Goal: Information Seeking & Learning: Learn about a topic

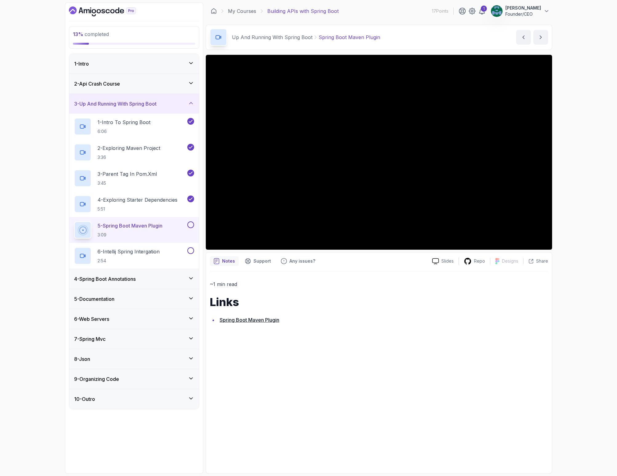
click at [303, 341] on div "~1 min read Links Spring Boot Maven Plugin" at bounding box center [379, 370] width 339 height 198
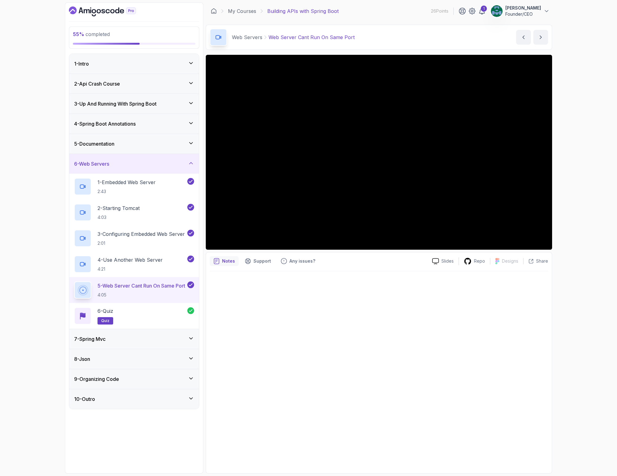
click at [127, 336] on div "7 - Spring Mvc" at bounding box center [134, 338] width 120 height 7
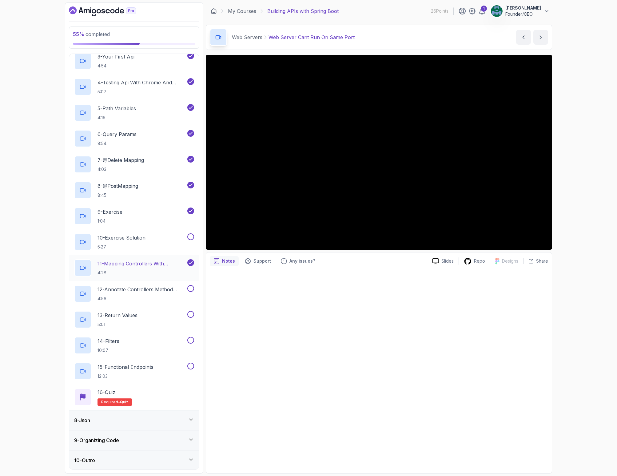
scroll to position [197, 0]
click at [472, 261] on icon at bounding box center [468, 261] width 8 height 8
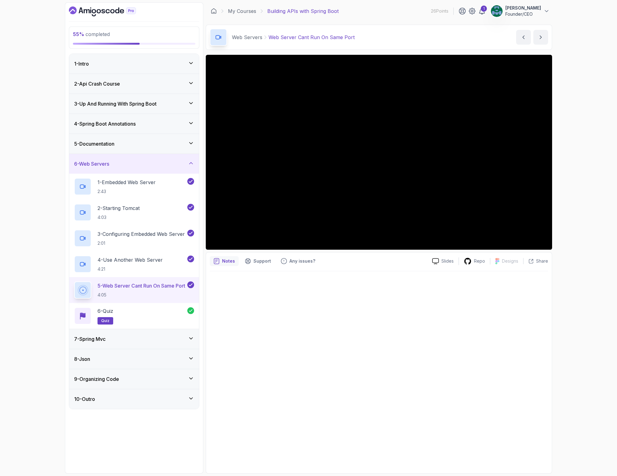
click at [118, 338] on div "7 - Spring Mvc" at bounding box center [134, 338] width 120 height 7
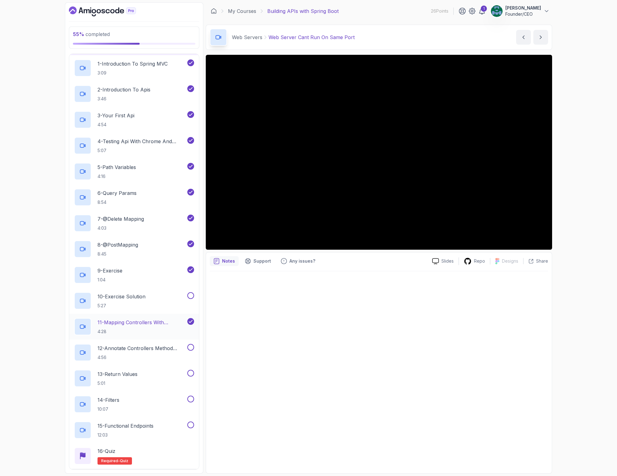
scroll to position [138, 0]
click at [123, 278] on p "1:04" at bounding box center [110, 280] width 25 height 6
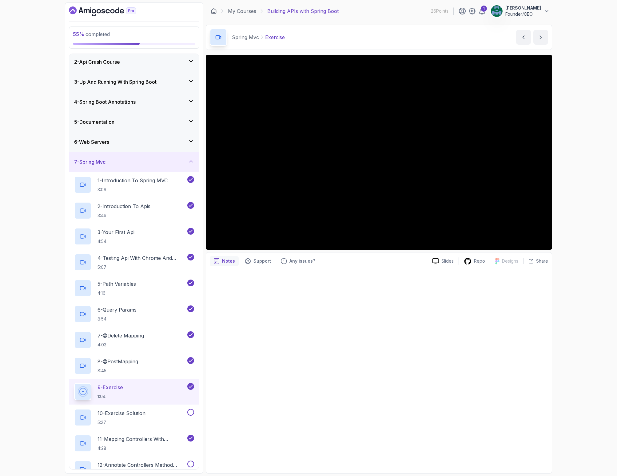
scroll to position [21, 0]
click at [260, 261] on p "Support" at bounding box center [263, 261] width 18 height 6
click at [309, 258] on p "Any issues?" at bounding box center [303, 261] width 26 height 6
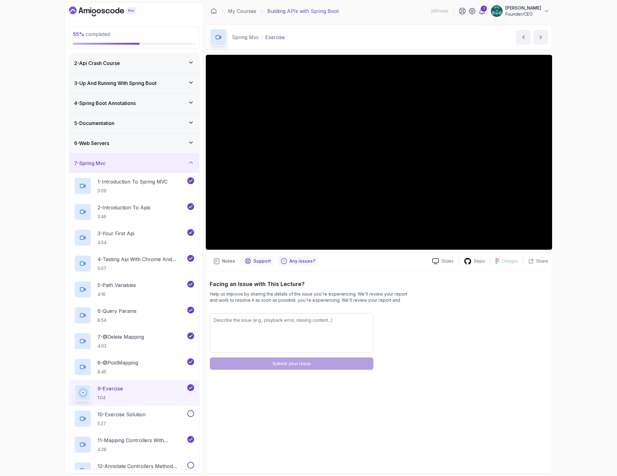
click at [245, 258] on icon "Support button" at bounding box center [248, 261] width 6 height 6
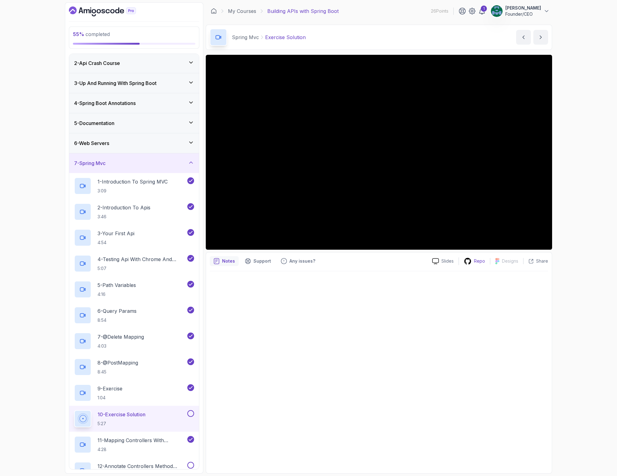
click at [472, 260] on icon at bounding box center [468, 261] width 8 height 8
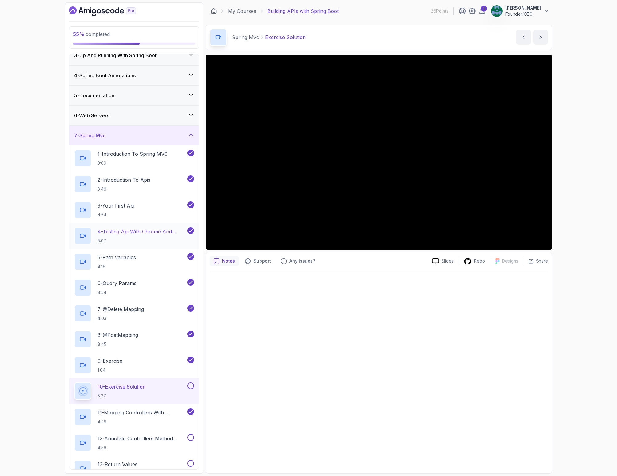
scroll to position [198, 0]
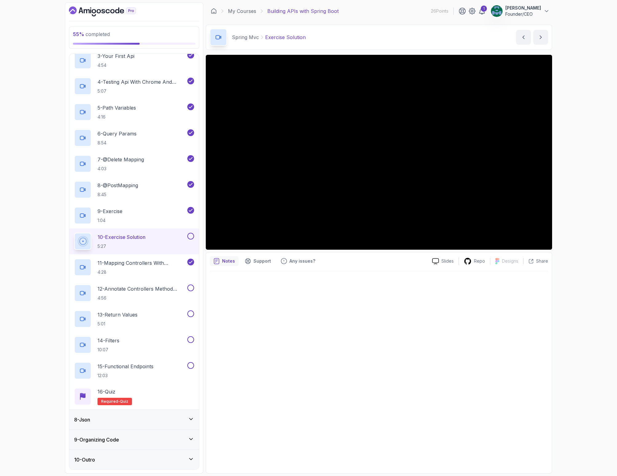
click at [146, 234] on p "10 - Exercise Solution" at bounding box center [122, 236] width 48 height 7
click at [191, 419] on icon at bounding box center [191, 419] width 3 height 2
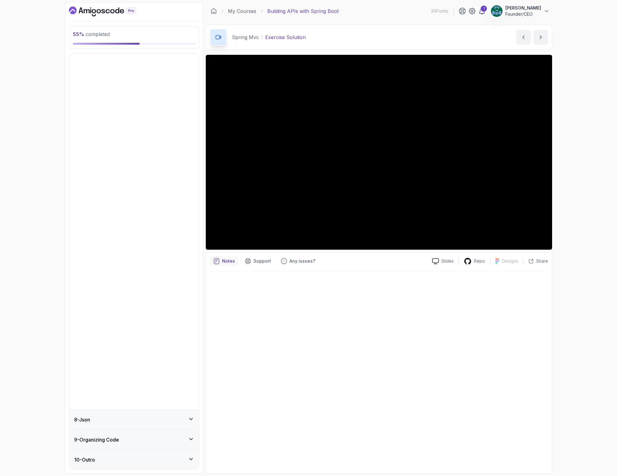
scroll to position [0, 0]
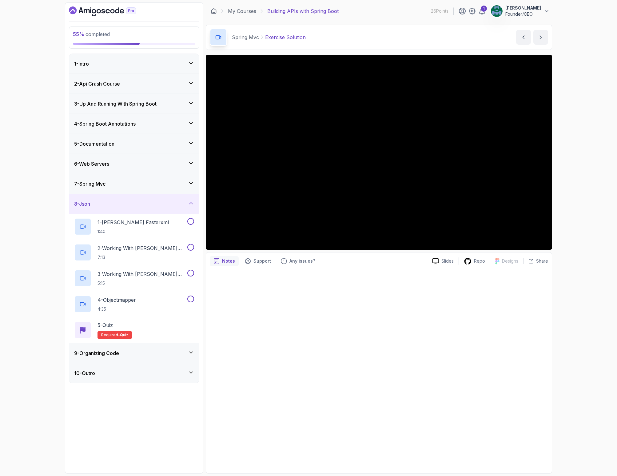
click at [190, 352] on icon at bounding box center [191, 352] width 6 height 6
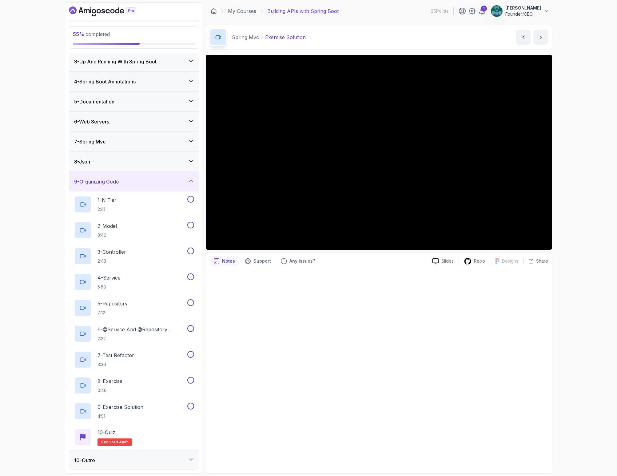
scroll to position [42, 0]
click at [110, 460] on div "10 - Outro" at bounding box center [134, 460] width 120 height 7
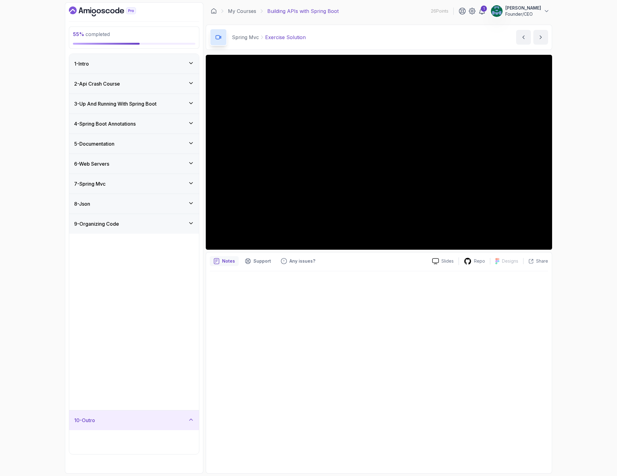
scroll to position [0, 0]
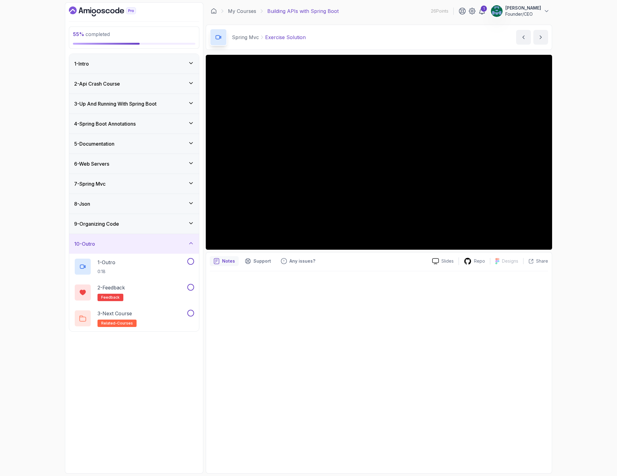
click at [134, 180] on div "7 - Spring Mvc" at bounding box center [134, 183] width 120 height 7
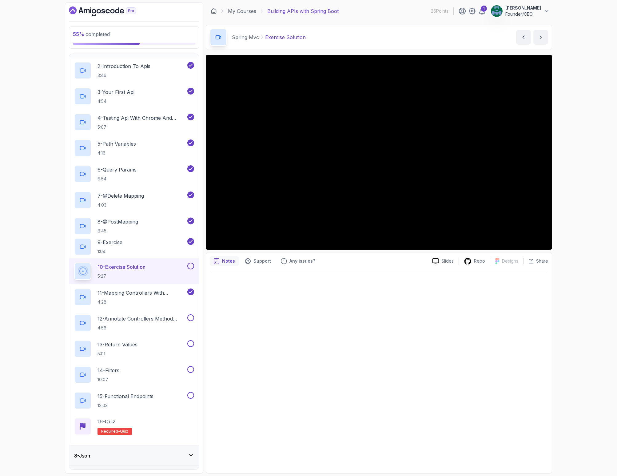
scroll to position [198, 0]
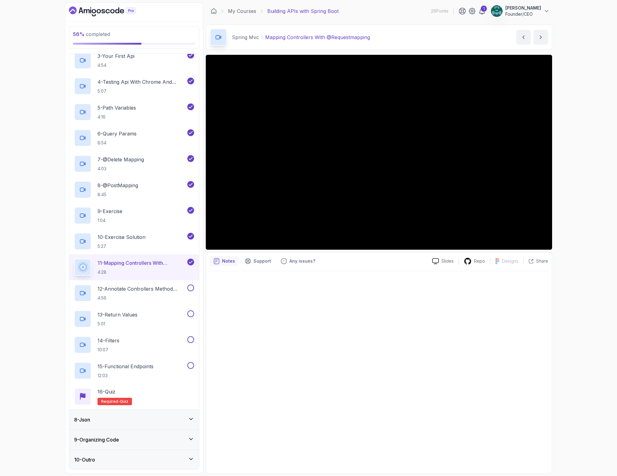
click at [275, 279] on div at bounding box center [379, 370] width 339 height 198
click at [227, 261] on p "Notes" at bounding box center [228, 261] width 13 height 6
click at [257, 261] on p "Support" at bounding box center [263, 261] width 18 height 6
click at [135, 293] on h2 "12 - Annotate Controllers Method Arguments 4:56" at bounding box center [142, 293] width 89 height 16
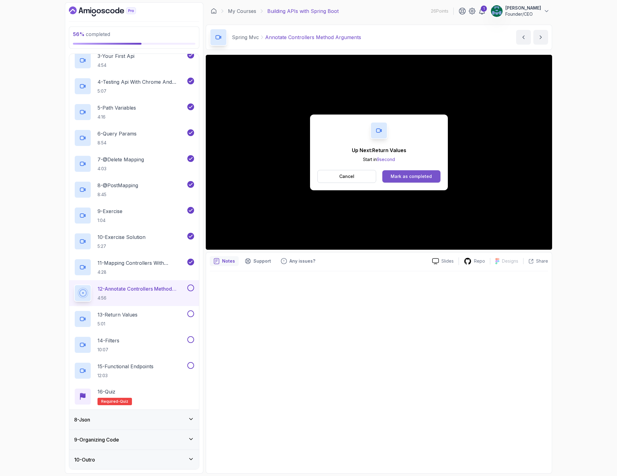
click at [408, 174] on div "Mark as completed" at bounding box center [411, 176] width 41 height 6
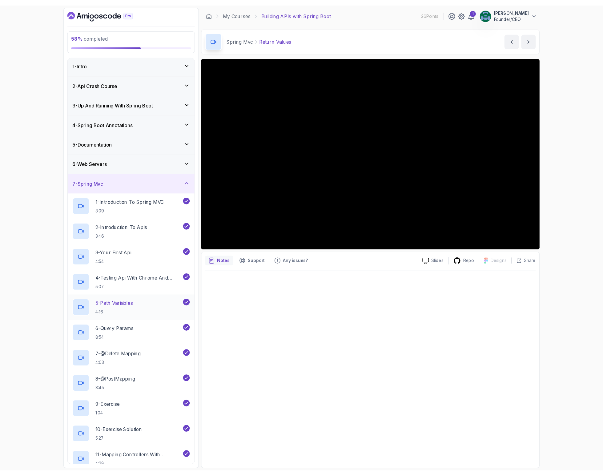
scroll to position [198, 0]
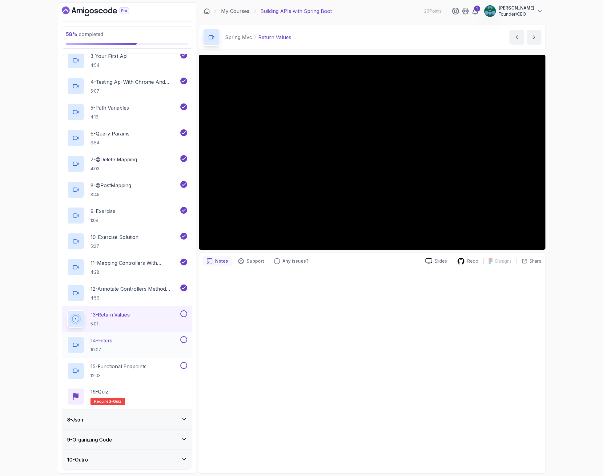
click at [117, 343] on div "14 - Filters 10:07" at bounding box center [123, 344] width 112 height 17
click at [180, 312] on div at bounding box center [183, 313] width 8 height 7
click at [181, 313] on button at bounding box center [183, 313] width 7 height 7
click at [128, 342] on div "14 - Filters 10:07" at bounding box center [123, 344] width 112 height 17
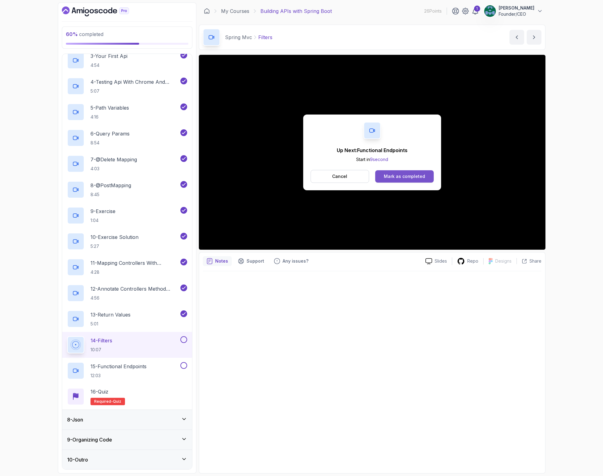
click at [391, 176] on div "Mark as completed" at bounding box center [404, 176] width 41 height 6
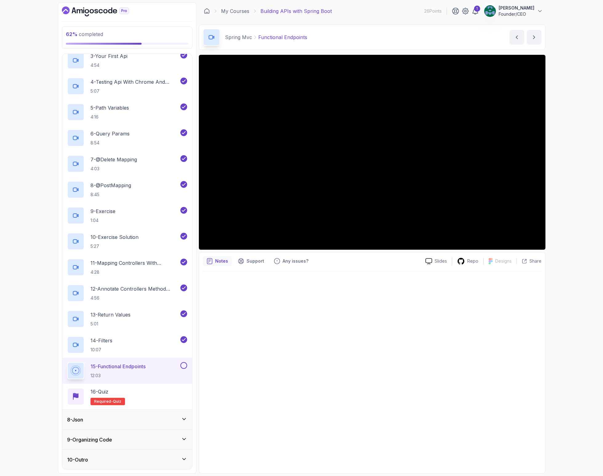
scroll to position [198, 0]
click at [183, 364] on button at bounding box center [183, 365] width 7 height 7
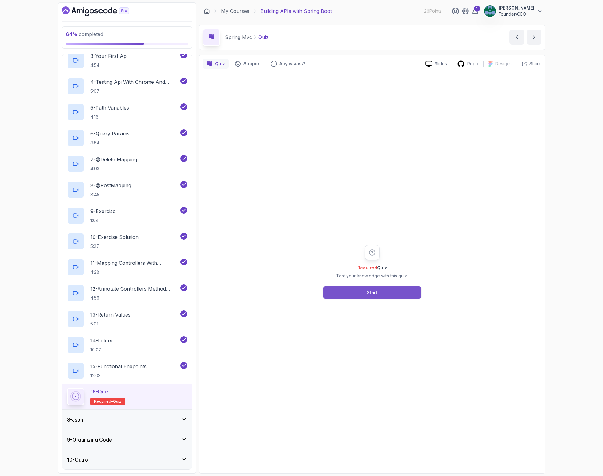
click at [391, 290] on button "Start" at bounding box center [372, 292] width 99 height 12
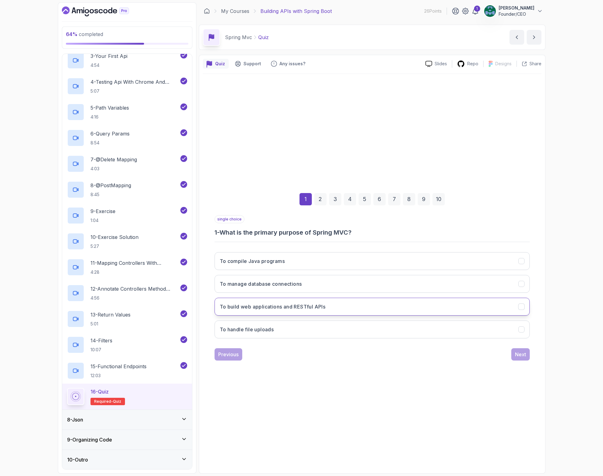
click at [339, 303] on button "To build web applications and RESTful APIs" at bounding box center [372, 307] width 315 height 18
click at [518, 356] on div "Next" at bounding box center [520, 354] width 11 height 7
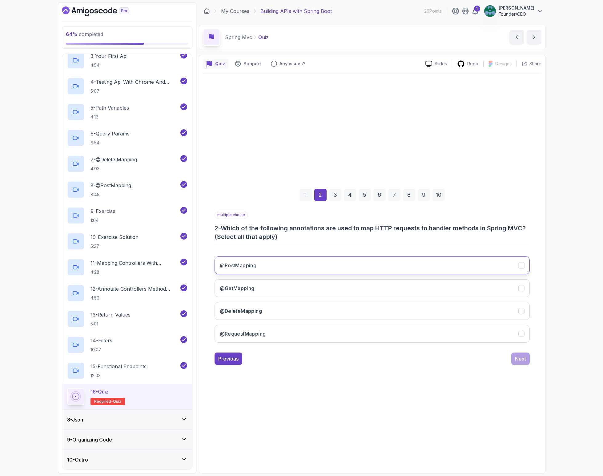
click at [297, 267] on button "@PostMapping" at bounding box center [372, 265] width 315 height 18
click at [301, 285] on button "@GetMapping" at bounding box center [372, 288] width 315 height 18
drag, startPoint x: 256, startPoint y: 315, endPoint x: 275, endPoint y: 322, distance: 20.4
click at [256, 315] on button "@DeleteMapping" at bounding box center [372, 311] width 315 height 18
drag, startPoint x: 456, startPoint y: 333, endPoint x: 465, endPoint y: 332, distance: 8.6
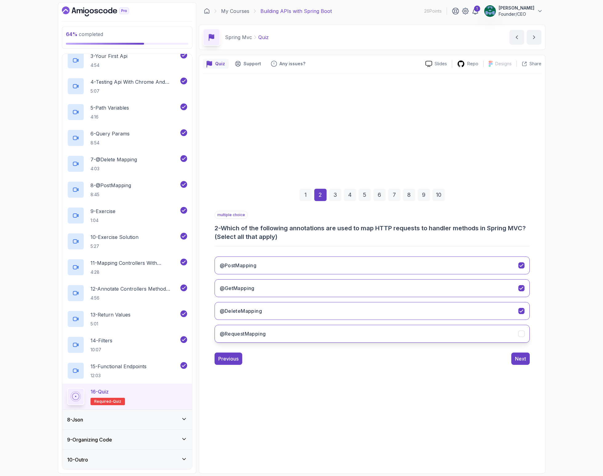
click at [456, 333] on button "@RequestMapping" at bounding box center [372, 334] width 315 height 18
drag, startPoint x: 444, startPoint y: 336, endPoint x: 452, endPoint y: 336, distance: 7.7
click at [444, 336] on button "@RequestMapping" at bounding box center [372, 334] width 315 height 18
click at [522, 358] on div "Next" at bounding box center [520, 358] width 11 height 7
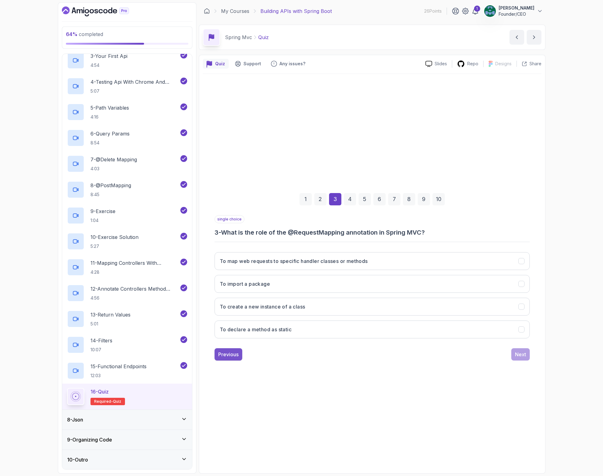
click at [230, 356] on div "Previous" at bounding box center [228, 354] width 20 height 7
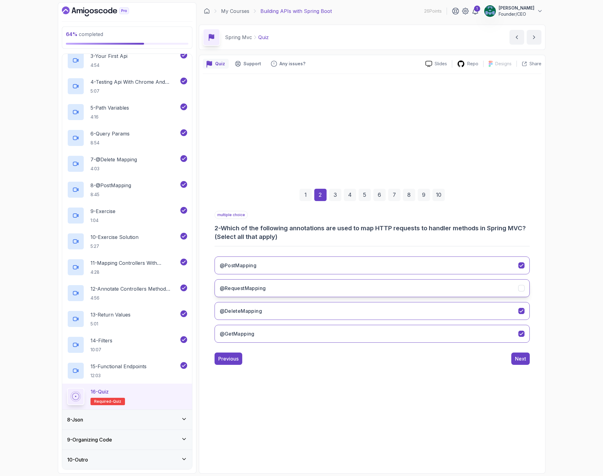
click at [520, 290] on icon "@RequestMapping" at bounding box center [521, 288] width 6 height 6
click at [526, 360] on button "Next" at bounding box center [520, 358] width 18 height 12
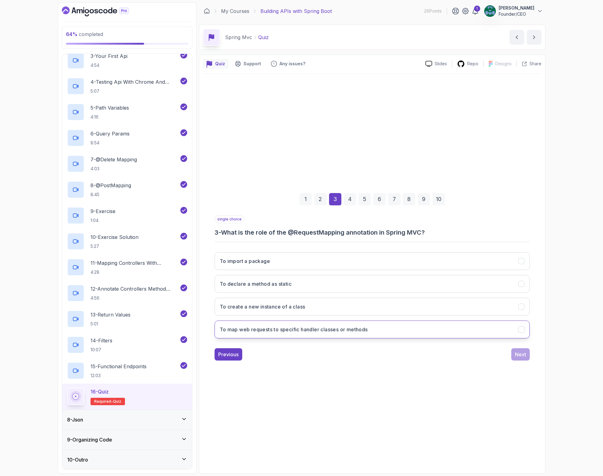
drag, startPoint x: 319, startPoint y: 333, endPoint x: 365, endPoint y: 334, distance: 45.6
click at [321, 333] on button "To map web requests to specific handler classes or methods" at bounding box center [372, 329] width 315 height 18
click at [521, 354] on div "Next" at bounding box center [520, 354] width 11 height 7
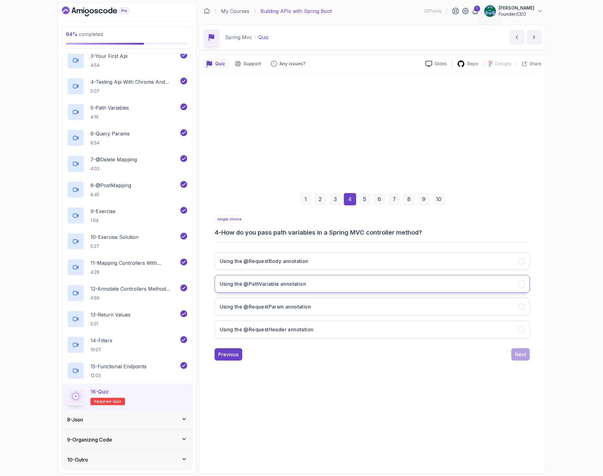
click at [328, 285] on button "Using the @PathVariable annotation" at bounding box center [372, 284] width 315 height 18
click at [521, 351] on div "Next" at bounding box center [520, 354] width 11 height 7
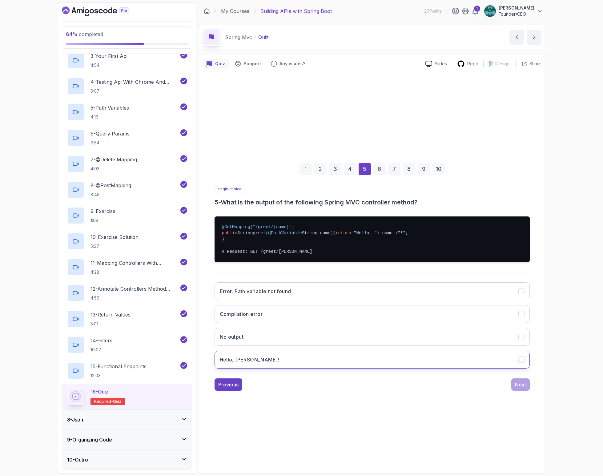
drag, startPoint x: 237, startPoint y: 360, endPoint x: 241, endPoint y: 361, distance: 4.3
click at [237, 361] on h3 "Hello, John!" at bounding box center [249, 359] width 59 height 7
click at [523, 387] on div "Next" at bounding box center [520, 384] width 11 height 7
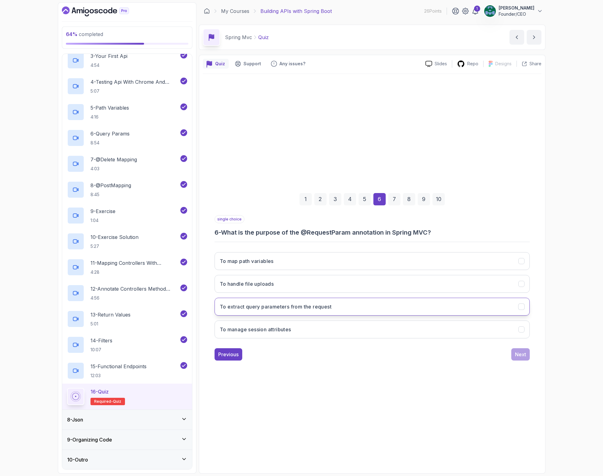
click at [329, 303] on h3 "To extract query parameters from the request" at bounding box center [276, 306] width 112 height 7
drag, startPoint x: 525, startPoint y: 354, endPoint x: 517, endPoint y: 353, distance: 8.4
click at [525, 354] on button "Next" at bounding box center [520, 354] width 18 height 12
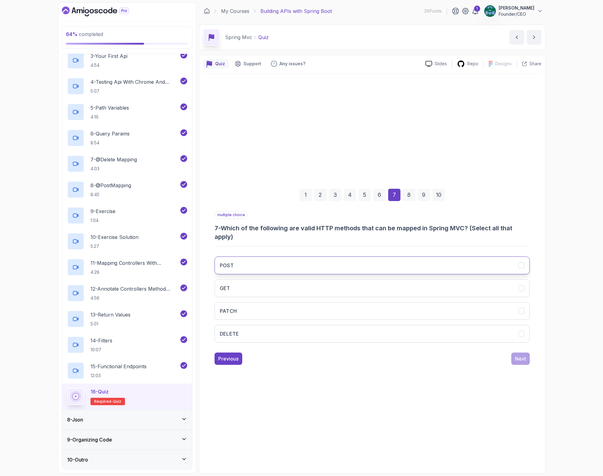
click at [521, 267] on icon "POST" at bounding box center [521, 265] width 6 height 6
click at [520, 290] on icon "GET" at bounding box center [521, 288] width 6 height 6
click at [527, 313] on button "PATCH" at bounding box center [372, 311] width 315 height 18
drag, startPoint x: 525, startPoint y: 332, endPoint x: 522, endPoint y: 342, distance: 10.5
click at [525, 332] on button "DELETE" at bounding box center [372, 334] width 315 height 18
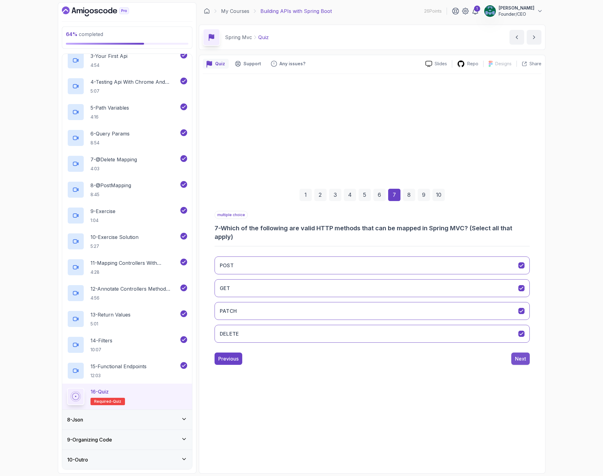
click at [523, 357] on div "Next" at bounding box center [520, 358] width 11 height 7
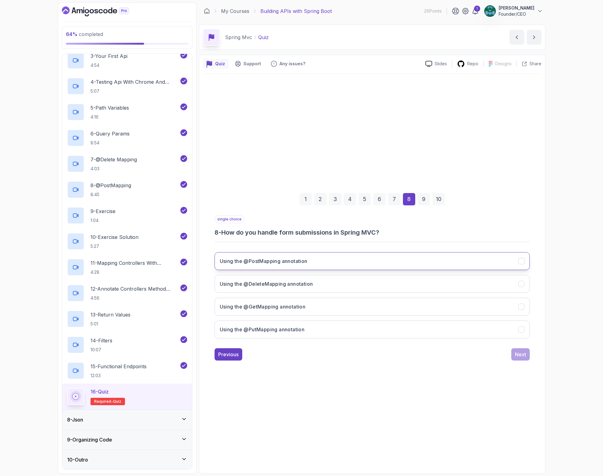
drag, startPoint x: 272, startPoint y: 265, endPoint x: 297, endPoint y: 271, distance: 25.3
click at [272, 265] on button "Using the @PostMapping annotation" at bounding box center [372, 261] width 315 height 18
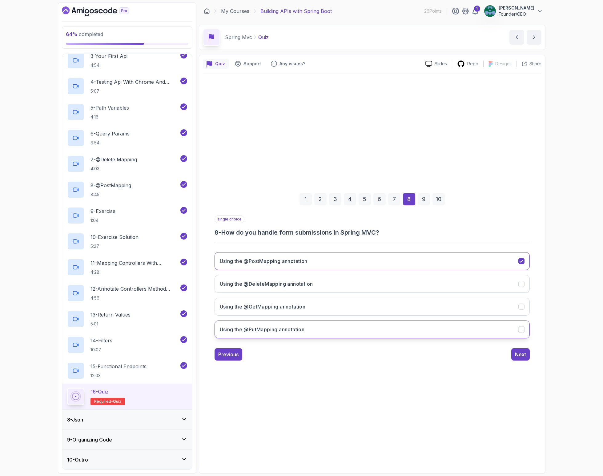
click at [272, 329] on h3 "Using the @PutMapping annotation" at bounding box center [262, 329] width 85 height 7
click at [318, 262] on button "Using the @PostMapping annotation" at bounding box center [372, 261] width 315 height 18
click at [520, 356] on div "Next" at bounding box center [520, 354] width 11 height 7
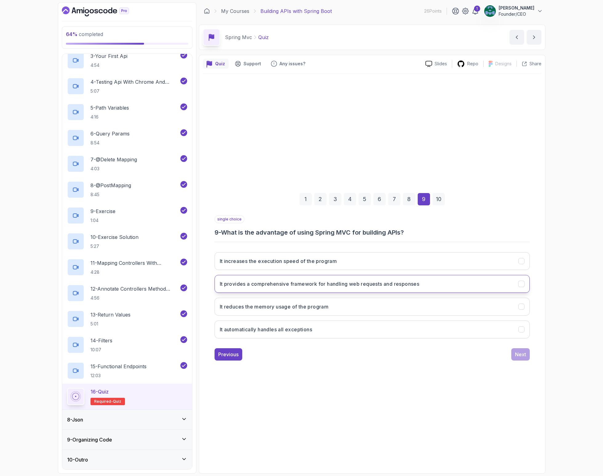
click at [309, 284] on h3 "It provides a comprehensive framework for handling web requests and responses" at bounding box center [320, 283] width 200 height 7
click at [519, 356] on div "Next" at bounding box center [520, 354] width 11 height 7
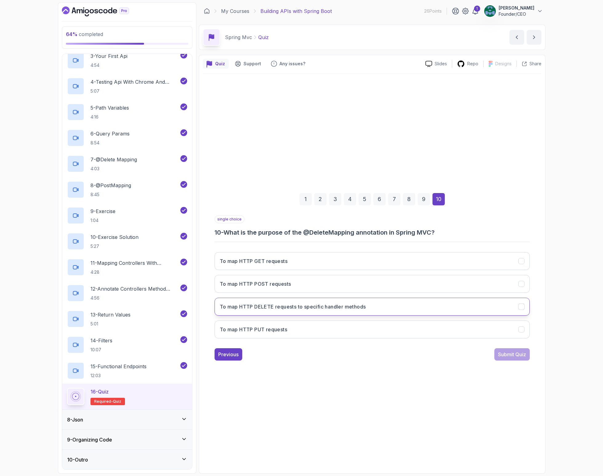
click at [274, 308] on h3 "To map HTTP DELETE requests to specific handler methods" at bounding box center [293, 306] width 146 height 7
click at [509, 354] on div "Submit Quiz" at bounding box center [512, 354] width 28 height 7
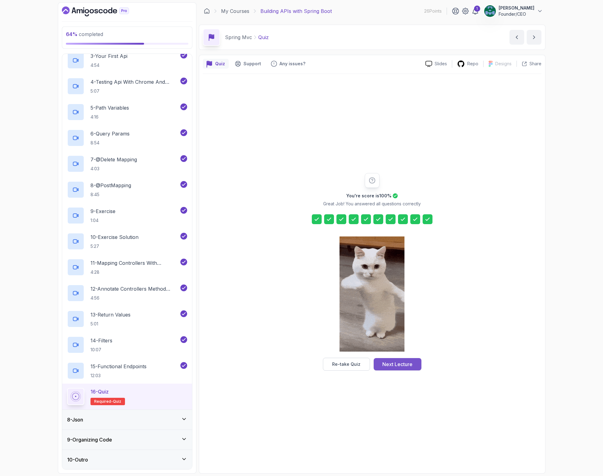
click at [392, 366] on div "Next Lecture" at bounding box center [397, 363] width 30 height 7
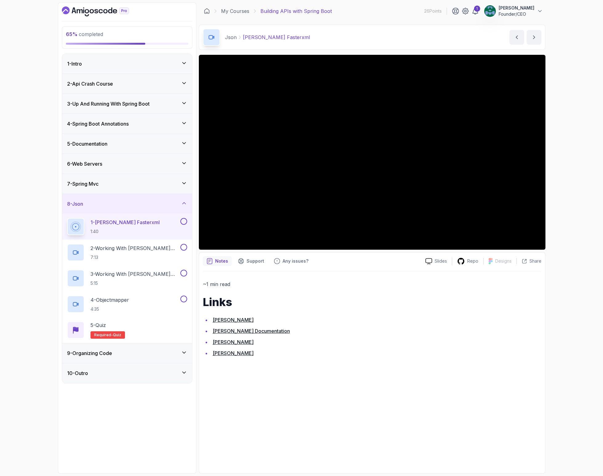
click at [231, 341] on link "[PERSON_NAME]" at bounding box center [233, 342] width 41 height 6
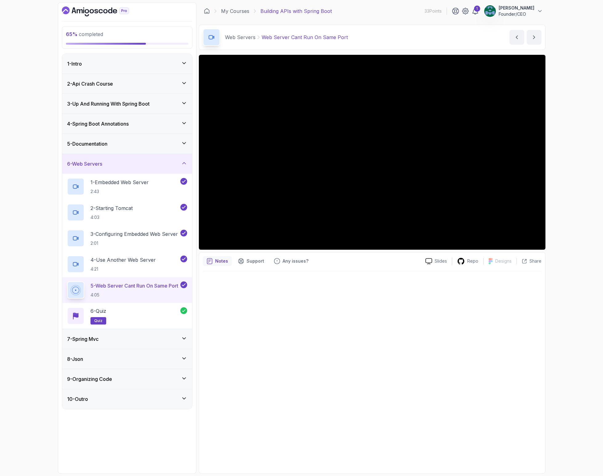
click at [105, 342] on div "7 - Spring Mvc" at bounding box center [127, 338] width 120 height 7
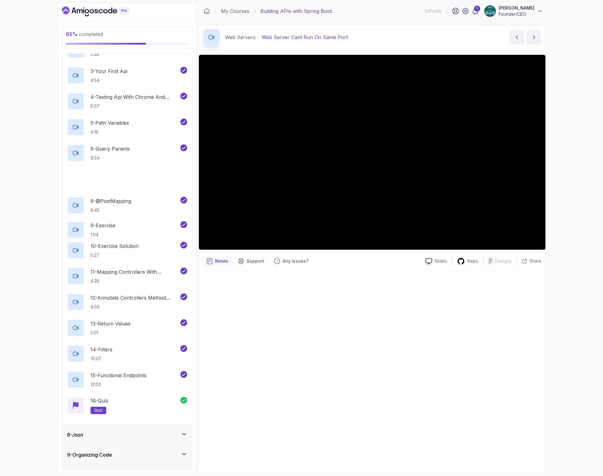
scroll to position [198, 0]
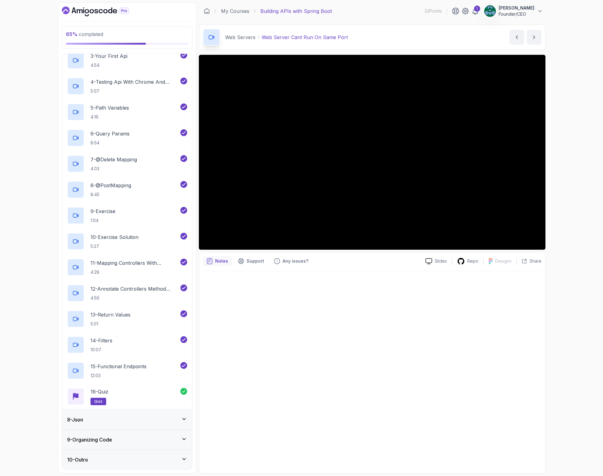
click at [111, 424] on div "8 - Json" at bounding box center [127, 420] width 130 height 20
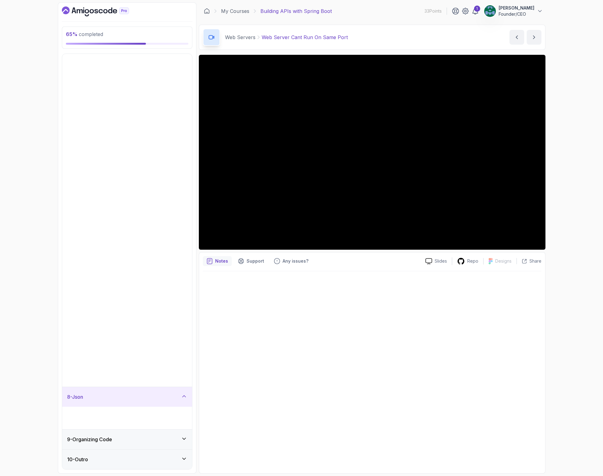
scroll to position [0, 0]
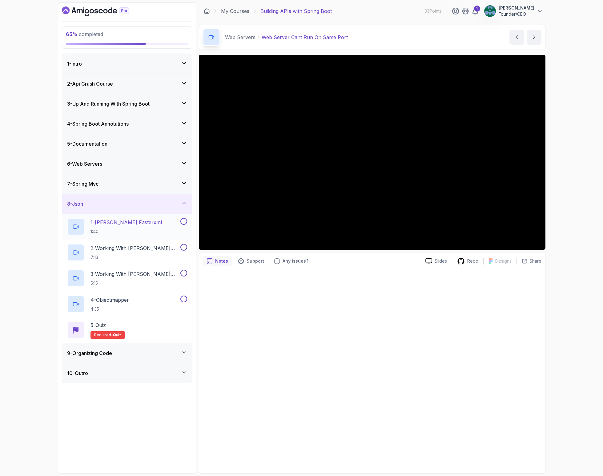
click at [117, 229] on p "1:40" at bounding box center [125, 231] width 71 height 6
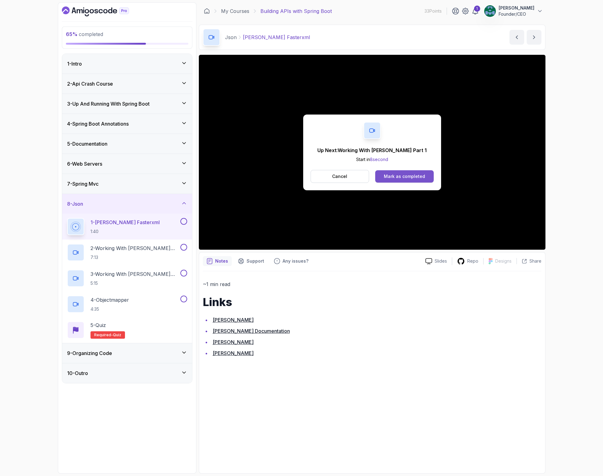
click at [405, 175] on div "Mark as completed" at bounding box center [404, 176] width 41 height 6
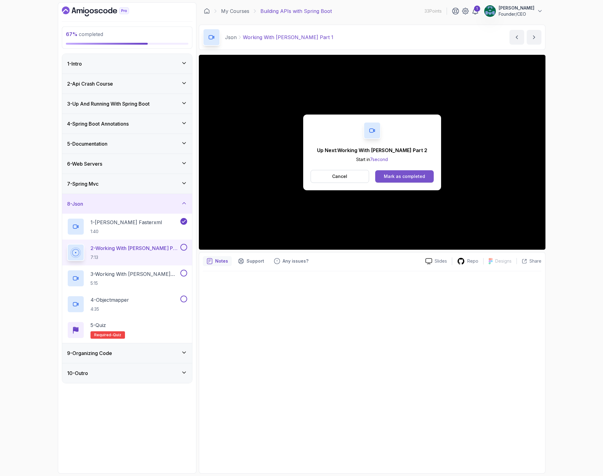
click at [397, 178] on div "Mark as completed" at bounding box center [404, 176] width 41 height 6
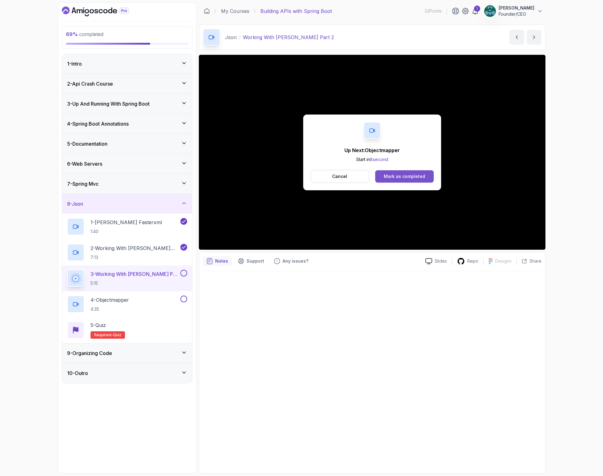
click at [393, 176] on div "Mark as completed" at bounding box center [404, 176] width 41 height 6
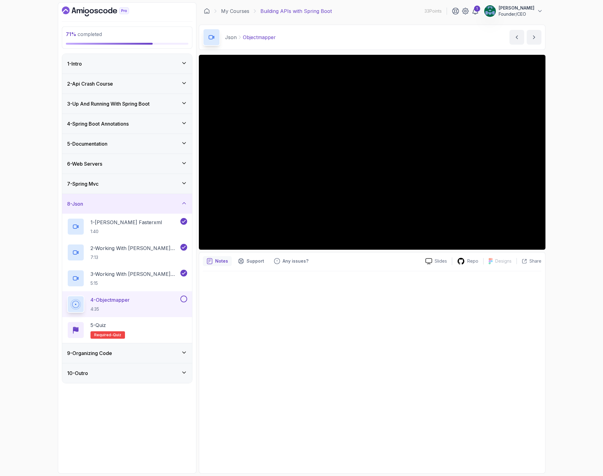
click at [120, 357] on div "9 - Organizing Code" at bounding box center [127, 353] width 130 height 20
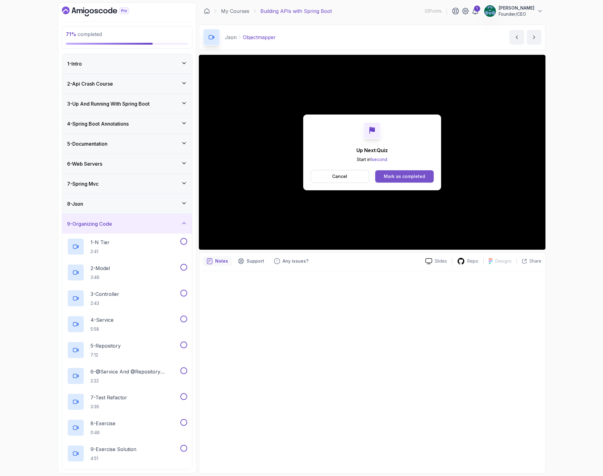
click at [395, 175] on div "Mark as completed" at bounding box center [404, 176] width 41 height 6
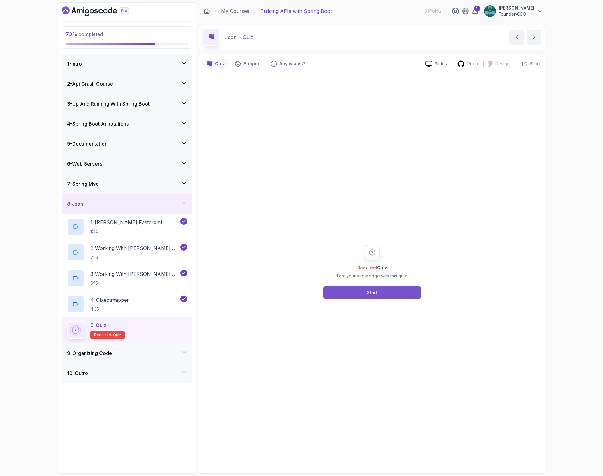
click at [376, 292] on div "Start" at bounding box center [372, 292] width 11 height 7
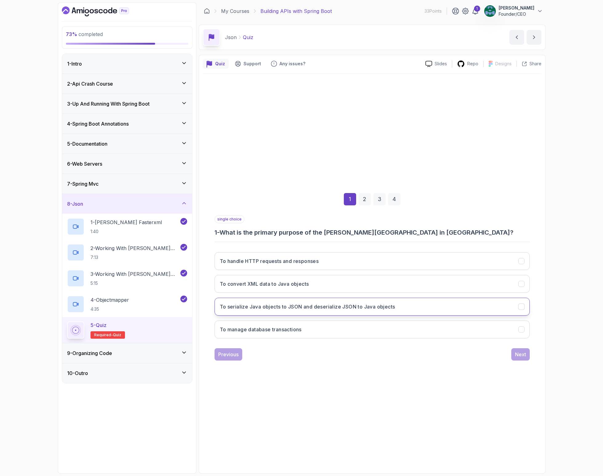
click at [307, 306] on h3 "To serialize Java objects to JSON and deserialize JSON to Java objects" at bounding box center [307, 306] width 175 height 7
click at [525, 354] on div "Next" at bounding box center [520, 354] width 11 height 7
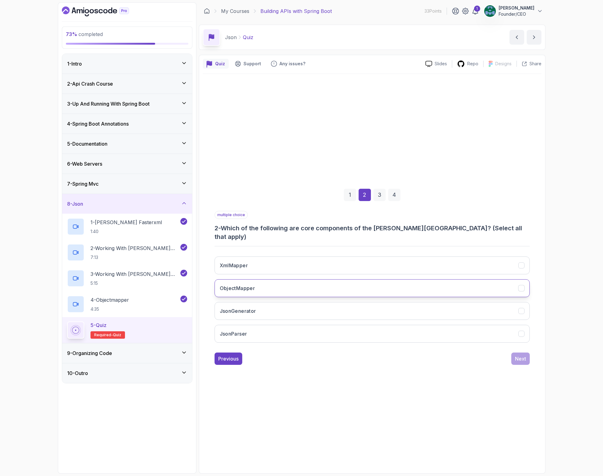
drag, startPoint x: 328, startPoint y: 278, endPoint x: 339, endPoint y: 279, distance: 11.2
click at [327, 279] on button "ObjectMapper" at bounding box center [372, 288] width 315 height 18
click at [463, 332] on button "JsonParser" at bounding box center [372, 334] width 315 height 18
drag, startPoint x: 509, startPoint y: 353, endPoint x: 526, endPoint y: 350, distance: 17.5
click at [509, 353] on div "Previous Next" at bounding box center [372, 358] width 315 height 12
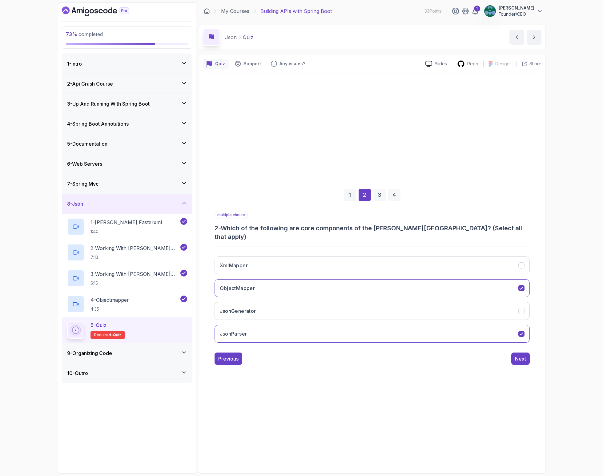
drag, startPoint x: 525, startPoint y: 351, endPoint x: 443, endPoint y: 349, distance: 81.9
click at [517, 355] on div "Next" at bounding box center [520, 358] width 11 height 7
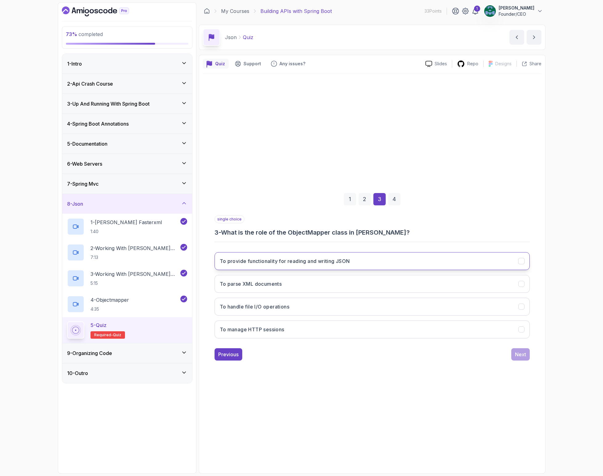
click at [324, 261] on h3 "To provide functionality for reading and writing JSON" at bounding box center [285, 260] width 130 height 7
click at [520, 353] on div "Next" at bounding box center [520, 354] width 11 height 7
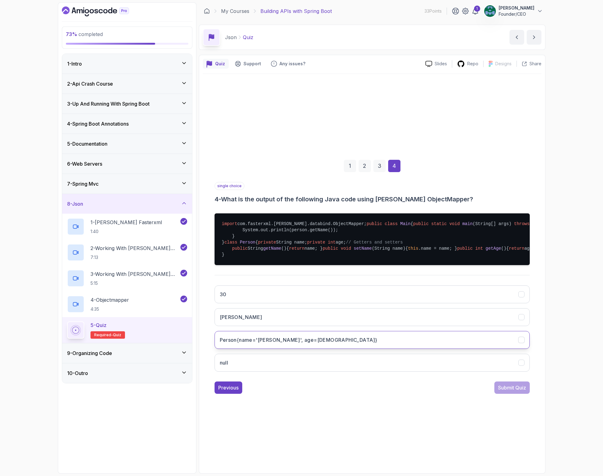
click at [257, 344] on h3 "Person{name='[PERSON_NAME]', age=[DEMOGRAPHIC_DATA]}" at bounding box center [299, 339] width 158 height 7
click at [301, 326] on button "[PERSON_NAME]" at bounding box center [372, 317] width 315 height 18
click at [506, 391] on div "Submit Quiz" at bounding box center [512, 387] width 28 height 7
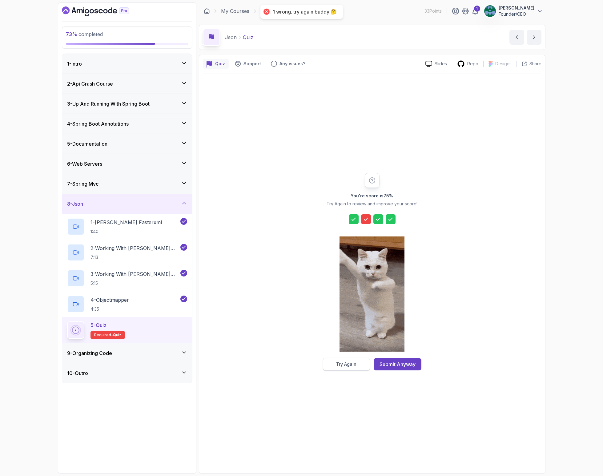
click at [351, 366] on div "Try Again" at bounding box center [346, 364] width 20 height 6
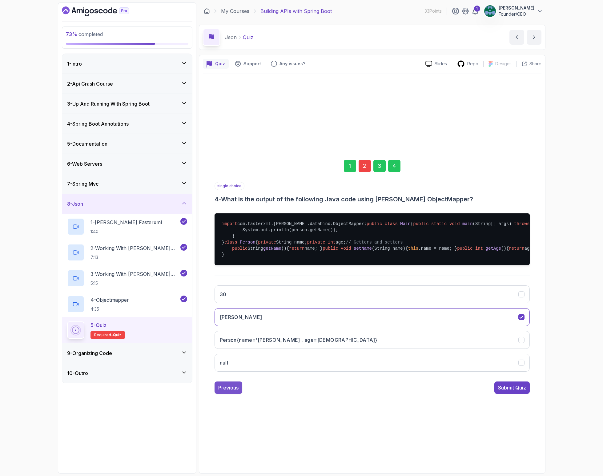
click at [230, 391] on div "Previous" at bounding box center [228, 387] width 20 height 7
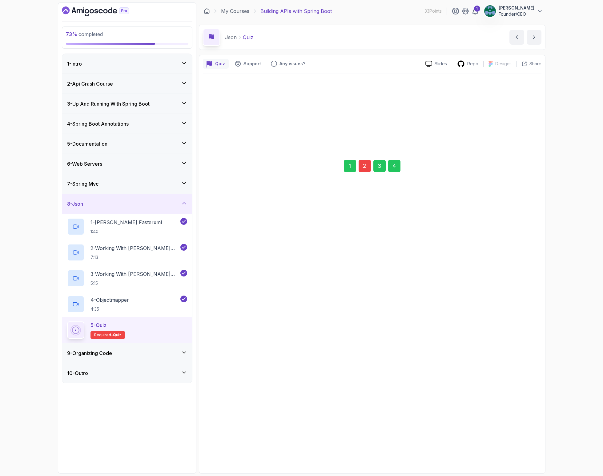
click at [230, 388] on div "Previous" at bounding box center [228, 383] width 20 height 7
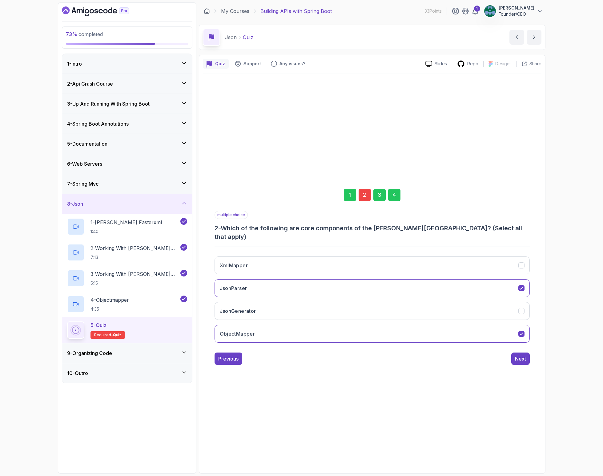
click at [230, 431] on div "1 2 3 4 multiple choice 2 - Which of the following are core components of the […" at bounding box center [372, 272] width 339 height 396
click at [364, 201] on div "2" at bounding box center [365, 195] width 12 height 12
click at [309, 308] on button "JsonGenerator" at bounding box center [372, 311] width 315 height 18
drag, startPoint x: 324, startPoint y: 268, endPoint x: 338, endPoint y: 267, distance: 14.2
click at [324, 268] on button "XmlMapper" at bounding box center [372, 265] width 315 height 18
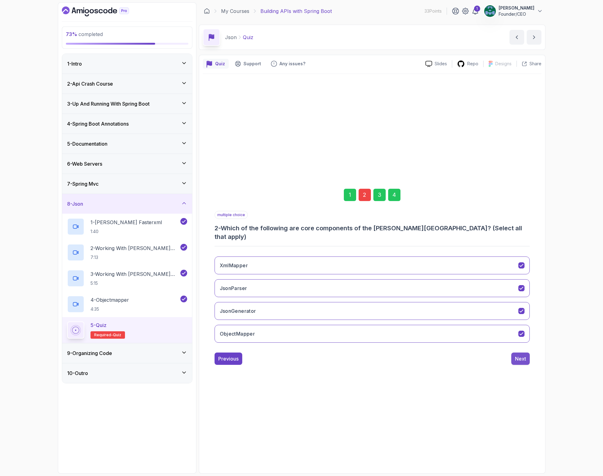
click at [528, 358] on button "Next" at bounding box center [520, 358] width 18 height 12
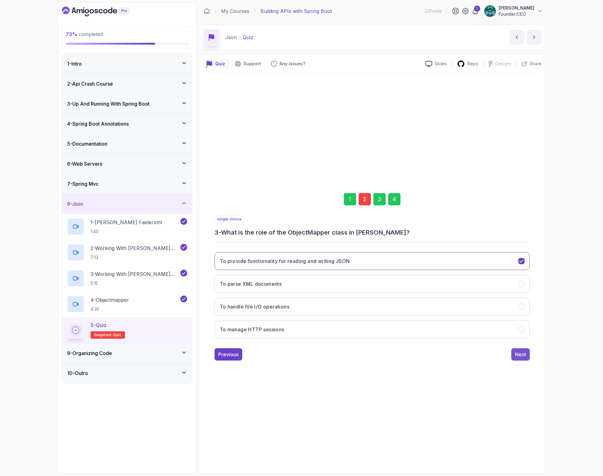
click at [518, 354] on div "Next" at bounding box center [520, 354] width 11 height 7
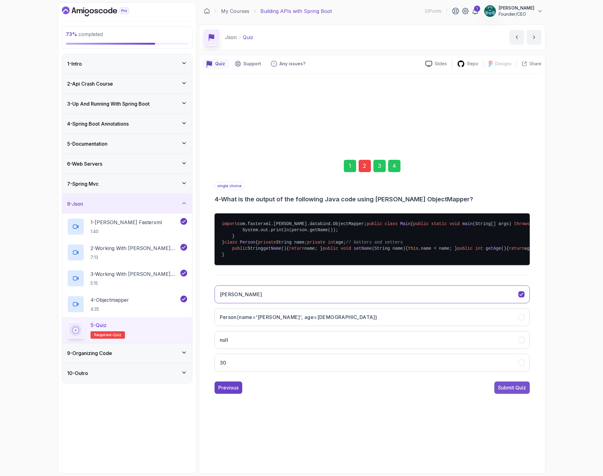
click at [509, 391] on div "Submit Quiz" at bounding box center [512, 387] width 28 height 7
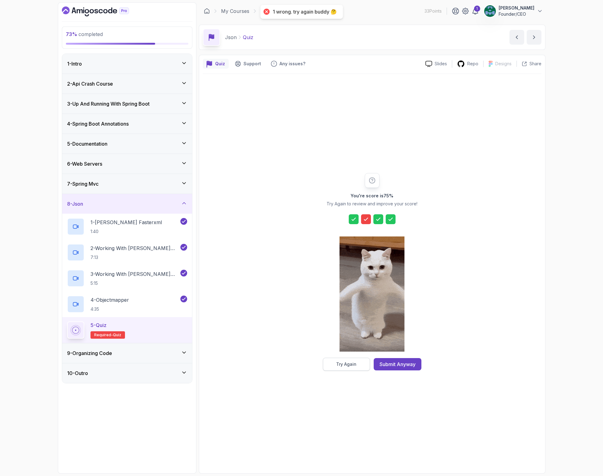
click at [352, 365] on div "Try Again" at bounding box center [346, 364] width 20 height 6
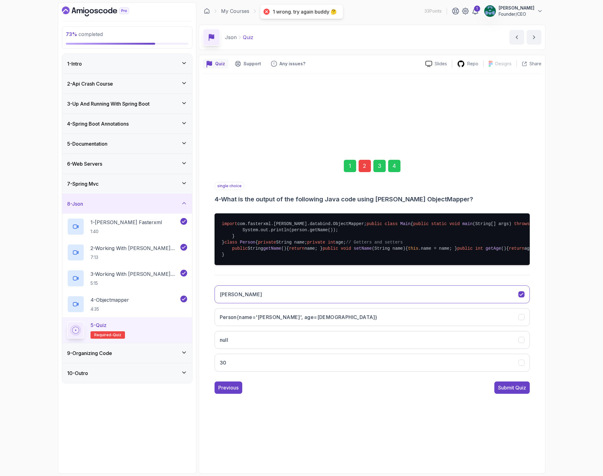
click at [364, 160] on div "2" at bounding box center [365, 166] width 12 height 12
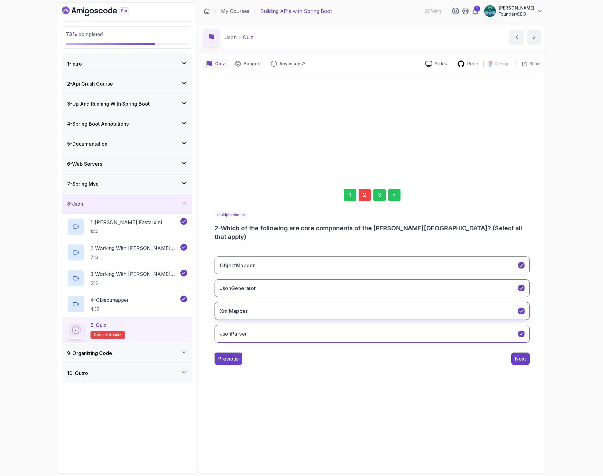
drag, startPoint x: 332, startPoint y: 304, endPoint x: 368, endPoint y: 306, distance: 36.0
click at [332, 304] on button "XmlMapper" at bounding box center [372, 311] width 315 height 18
click at [519, 359] on button "Next" at bounding box center [520, 358] width 18 height 12
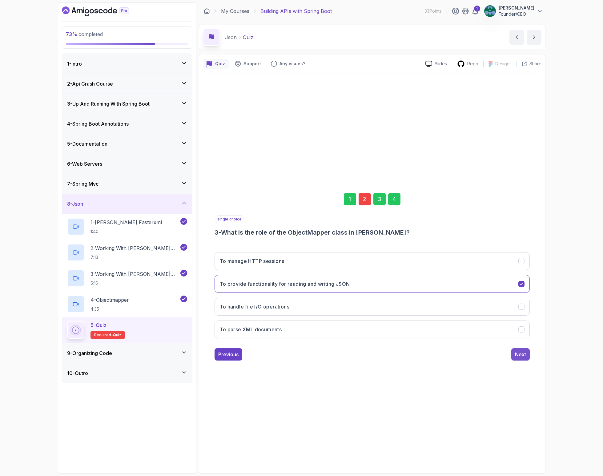
click at [520, 357] on div "Next" at bounding box center [520, 354] width 11 height 7
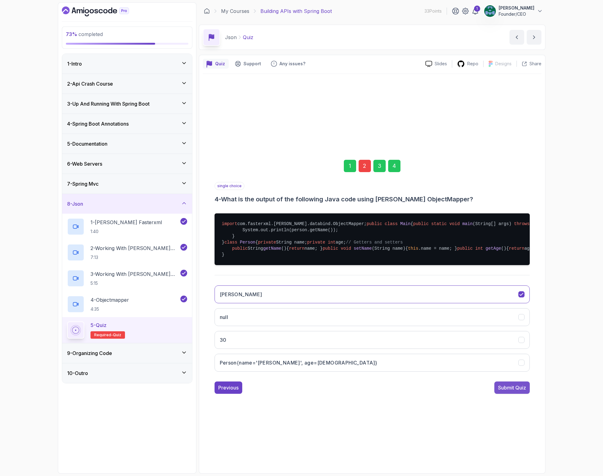
click at [512, 394] on button "Submit Quiz" at bounding box center [511, 387] width 35 height 12
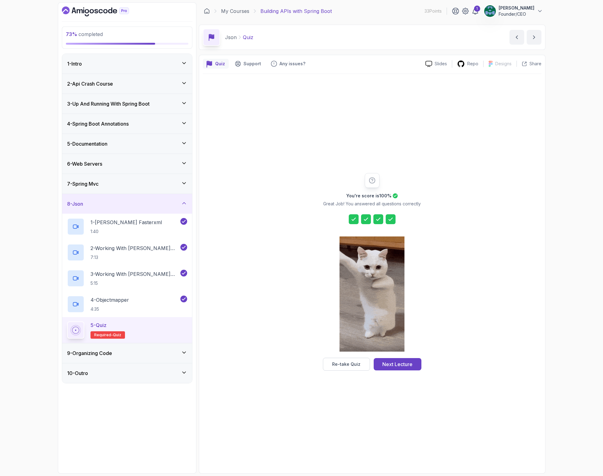
click at [142, 355] on div "9 - Organizing Code" at bounding box center [127, 352] width 120 height 7
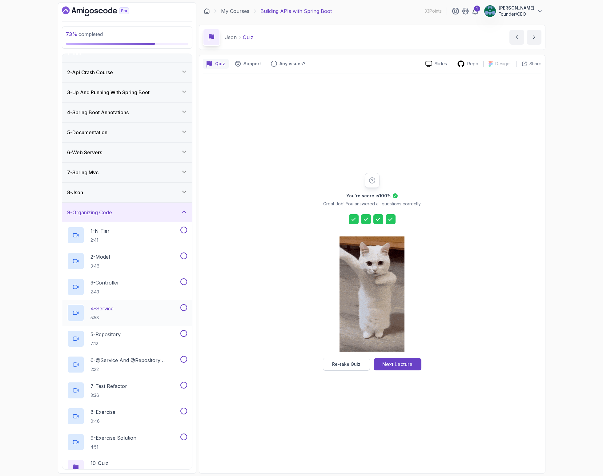
scroll to position [43, 0]
